Goal: Navigation & Orientation: Find specific page/section

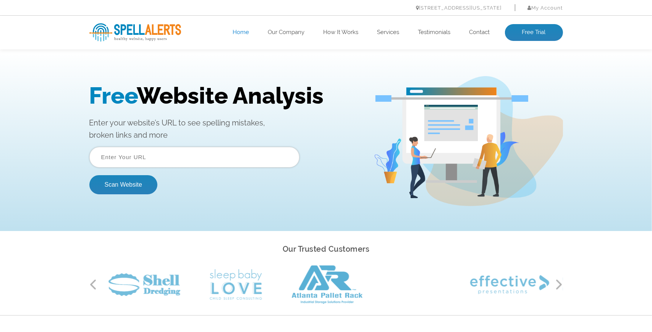
click at [177, 159] on input "text" at bounding box center [194, 156] width 210 height 21
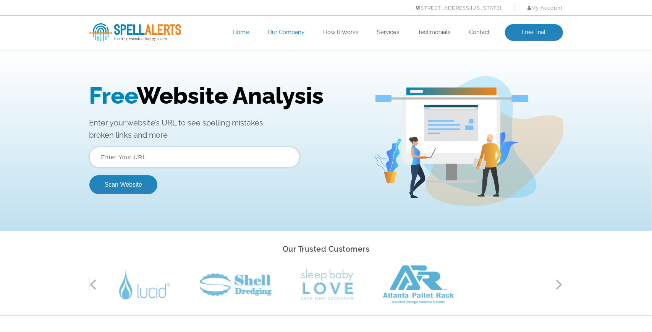
click at [279, 31] on link "Our Company" at bounding box center [286, 33] width 37 height 8
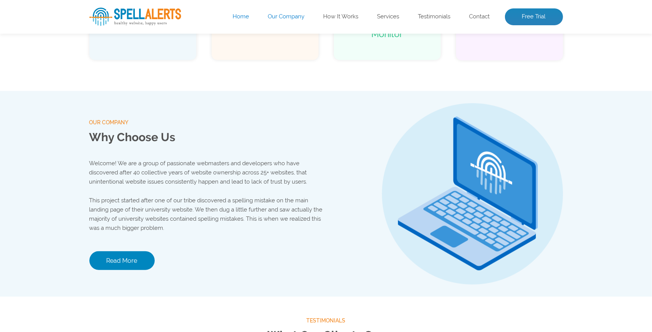
scroll to position [801, 0]
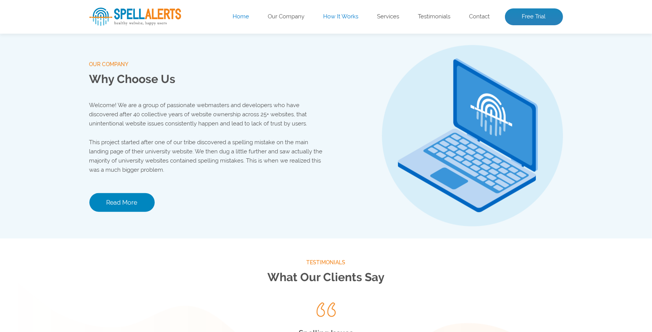
click at [328, 16] on link "How It Works" at bounding box center [341, 17] width 35 height 8
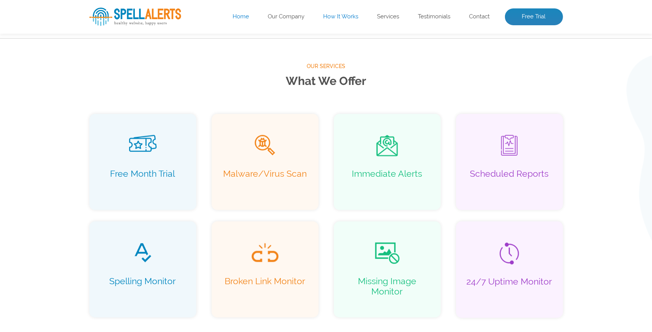
scroll to position [512, 0]
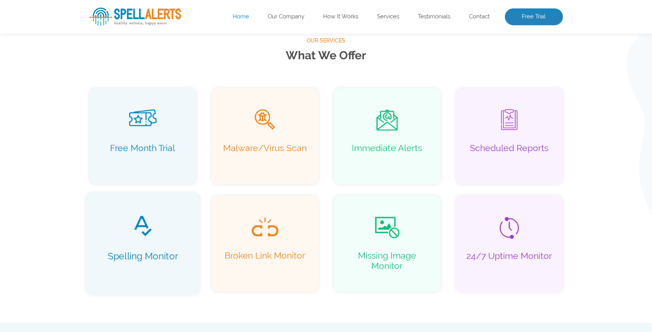
click at [138, 236] on img at bounding box center [142, 226] width 19 height 22
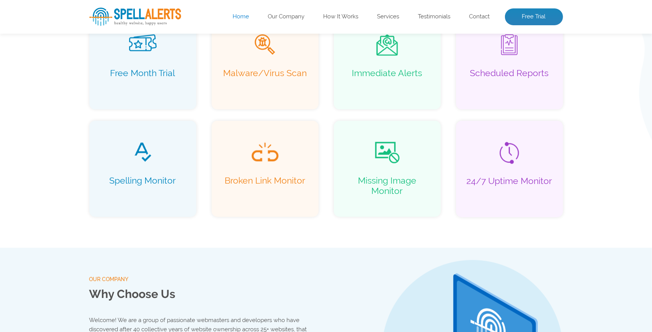
scroll to position [523, 0]
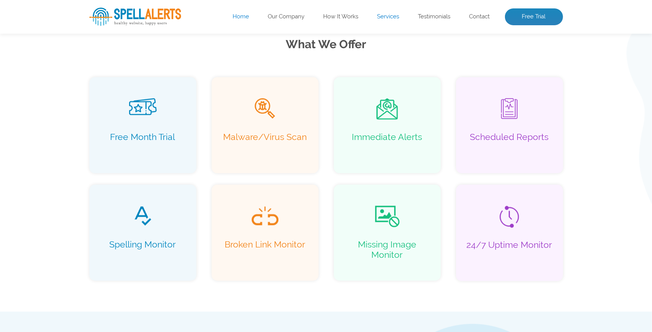
click at [381, 19] on link "Services" at bounding box center [388, 17] width 22 height 8
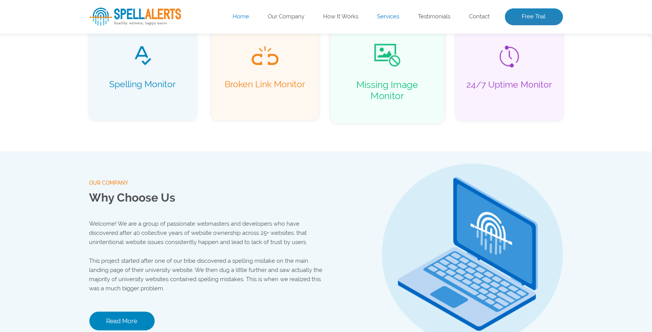
scroll to position [632, 0]
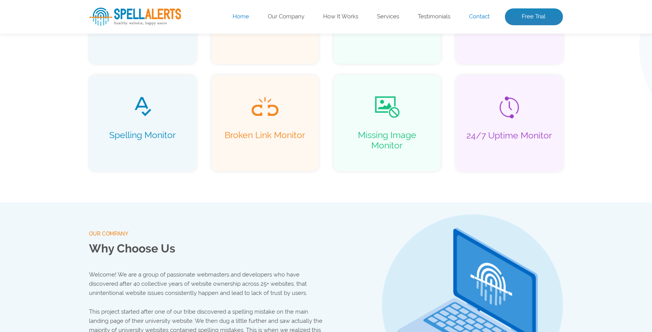
click at [483, 13] on link "Contact" at bounding box center [480, 17] width 21 height 8
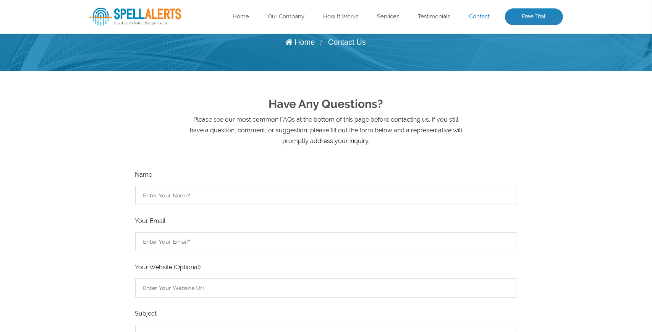
scroll to position [25, 0]
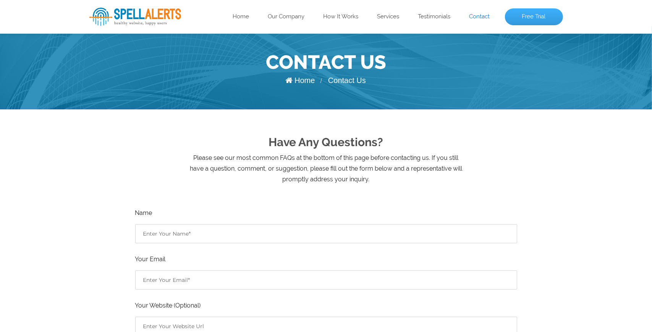
click at [525, 16] on link "Free Trial" at bounding box center [534, 16] width 58 height 17
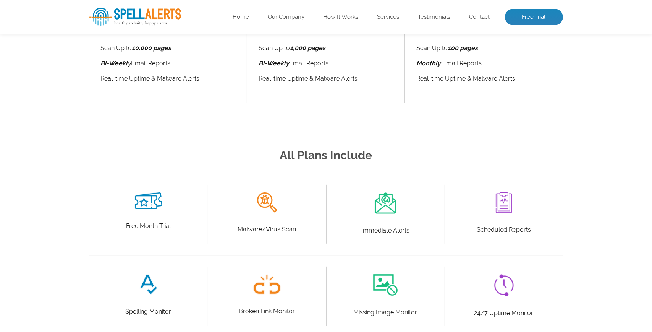
scroll to position [280, 0]
